Goal: Find specific page/section: Find specific page/section

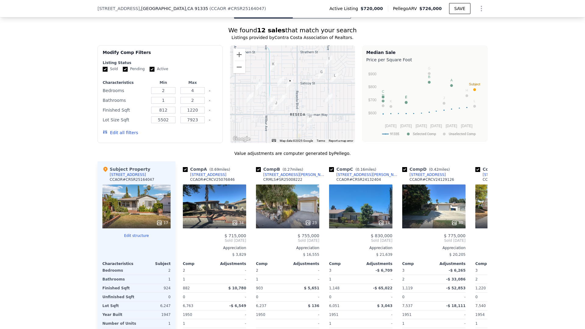
scroll to position [598, 0]
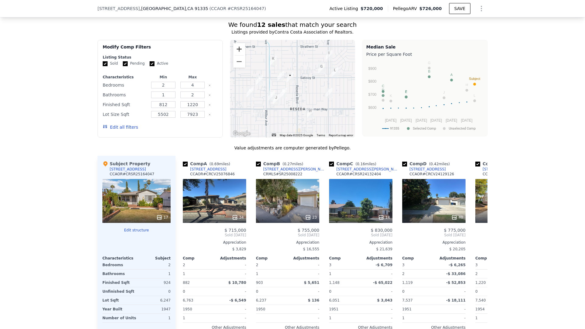
click at [235, 51] on button "Zoom in" at bounding box center [239, 49] width 12 height 12
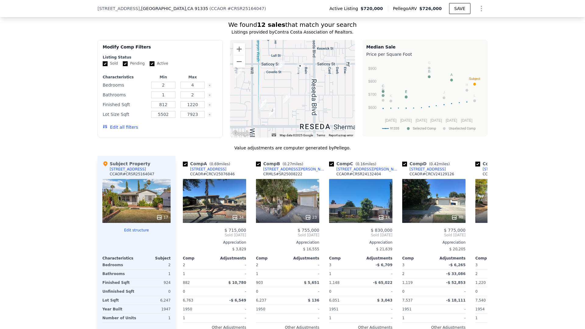
drag, startPoint x: 301, startPoint y: 84, endPoint x: 303, endPoint y: 100, distance: 15.7
click at [304, 84] on div at bounding box center [292, 89] width 125 height 98
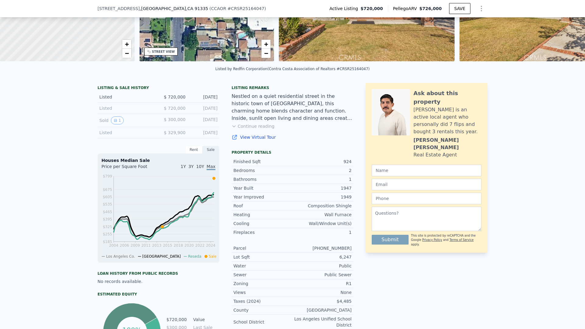
scroll to position [0, 0]
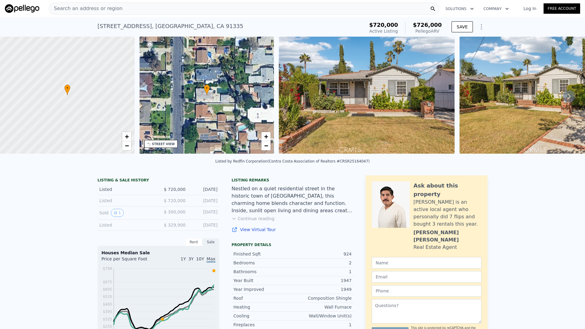
click at [201, 6] on div "Search an address or region" at bounding box center [244, 8] width 391 height 12
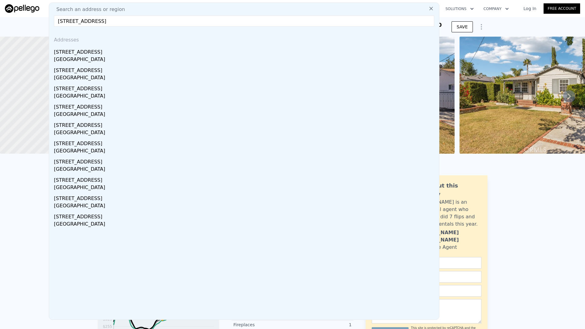
type input "[STREET_ADDRESS]"
click at [181, 57] on div "[GEOGRAPHIC_DATA]" at bounding box center [245, 60] width 383 height 9
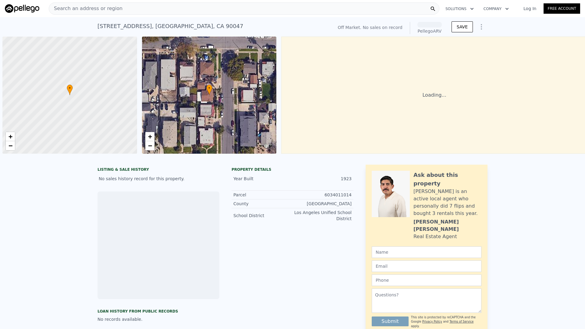
scroll to position [0, 2]
